Goal: Task Accomplishment & Management: Use online tool/utility

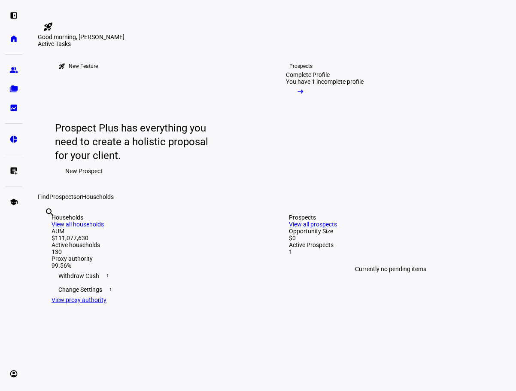
click at [408, 172] on div "rocket_launch New Feature Prospect Plus has everything you need to create a hol…" at bounding box center [272, 120] width 468 height 146
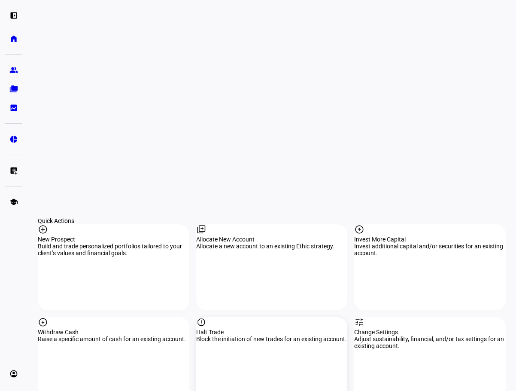
scroll to position [601, 0]
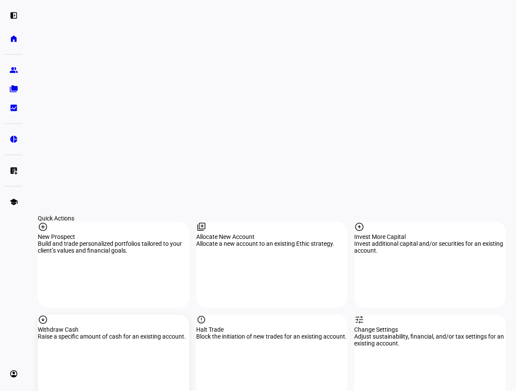
click at [131, 326] on div "Withdraw Cash" at bounding box center [114, 329] width 152 height 7
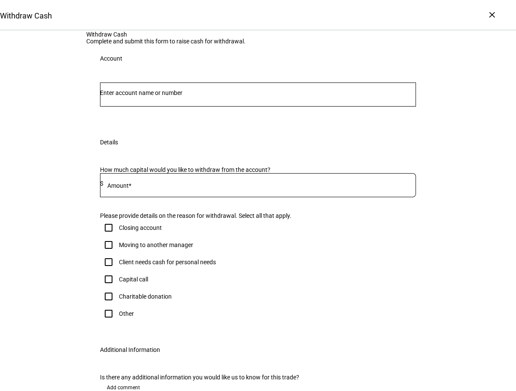
click at [298, 45] on div "Withdraw Cash Complete and submit this form to raise cash for withdrawal." at bounding box center [257, 38] width 343 height 14
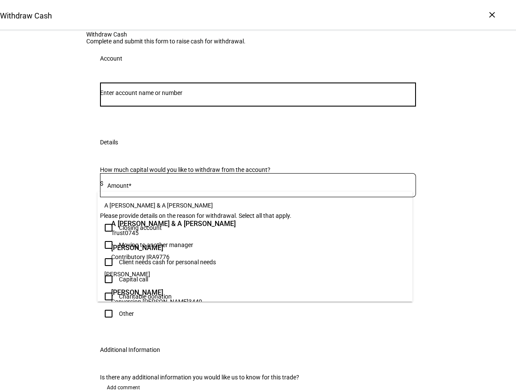
click at [147, 96] on input "Number" at bounding box center [258, 92] width 316 height 7
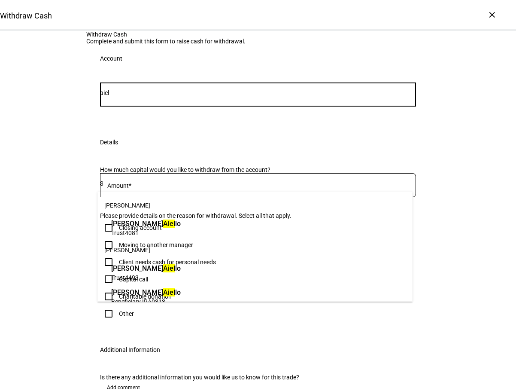
type input "aiel"
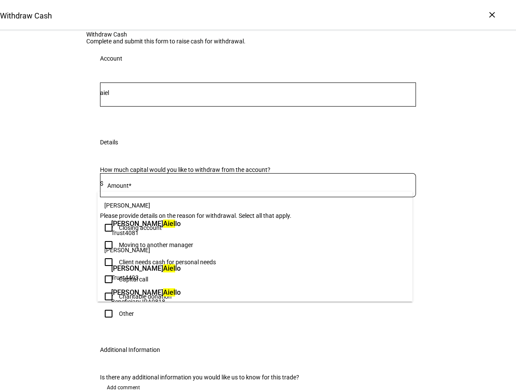
click at [137, 232] on span "4081" at bounding box center [132, 232] width 14 height 7
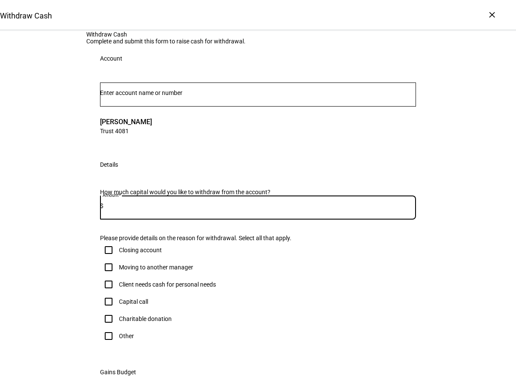
click at [140, 209] on input at bounding box center [259, 205] width 313 height 7
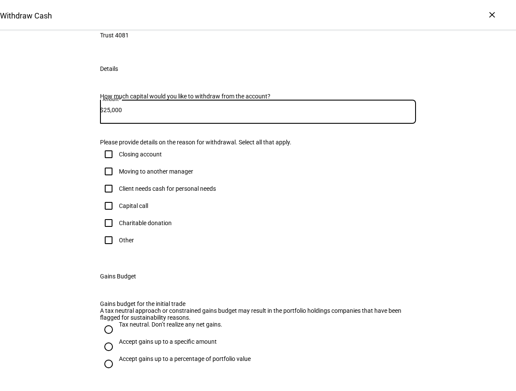
scroll to position [129, 0]
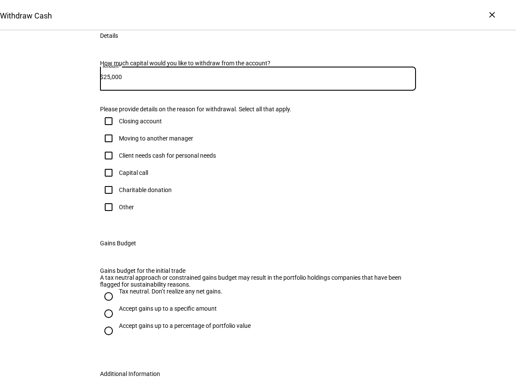
type input "25,000"
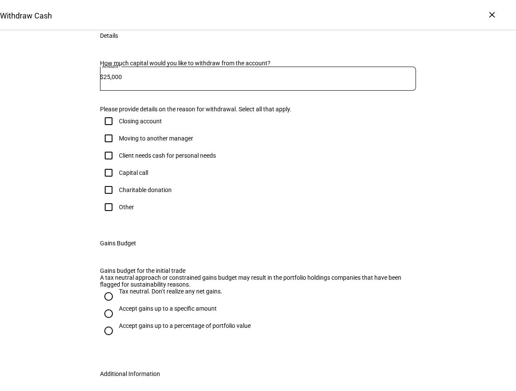
click at [107, 164] on input "Client needs cash for personal needs" at bounding box center [108, 155] width 17 height 17
checkbox input "true"
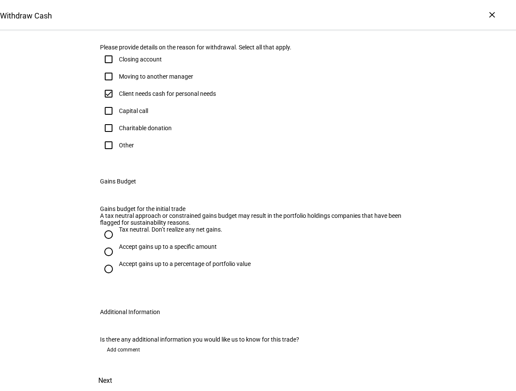
scroll to position [258, 0]
click at [107, 243] on input "Tax neutral. Don’t realize any net gains." at bounding box center [108, 234] width 17 height 17
radio input "true"
click at [112, 370] on span "Next" at bounding box center [105, 380] width 14 height 21
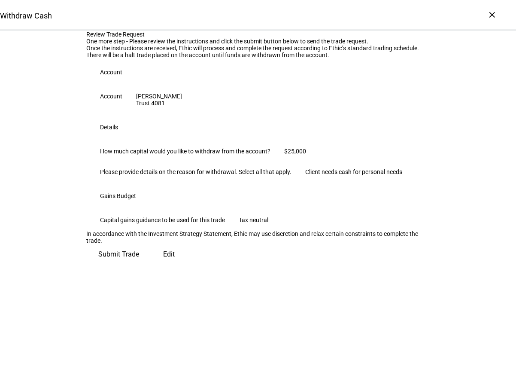
scroll to position [88, 0]
click at [465, 53] on div "Review Trade Request One more step - Please review the instructions and click t…" at bounding box center [258, 148] width 516 height 234
click at [139, 264] on span "Submit Trade" at bounding box center [118, 254] width 41 height 21
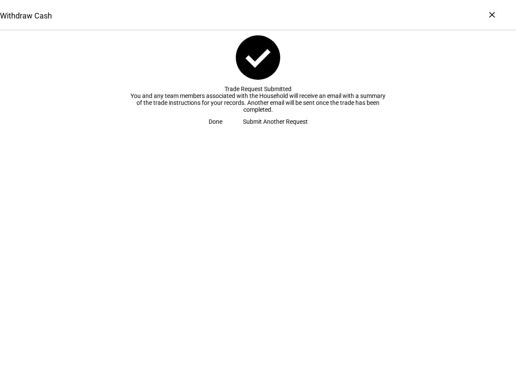
click at [222, 130] on span "Done" at bounding box center [216, 121] width 14 height 17
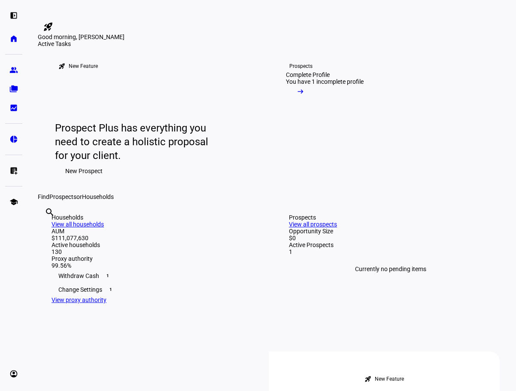
drag, startPoint x: 349, startPoint y: 73, endPoint x: 325, endPoint y: 54, distance: 30.8
